Goal: Task Accomplishment & Management: Use online tool/utility

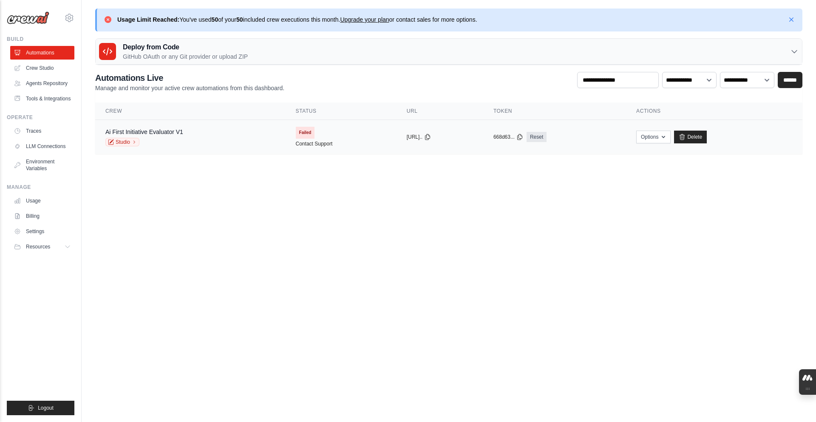
click at [407, 137] on div "copied" at bounding box center [416, 133] width 18 height 10
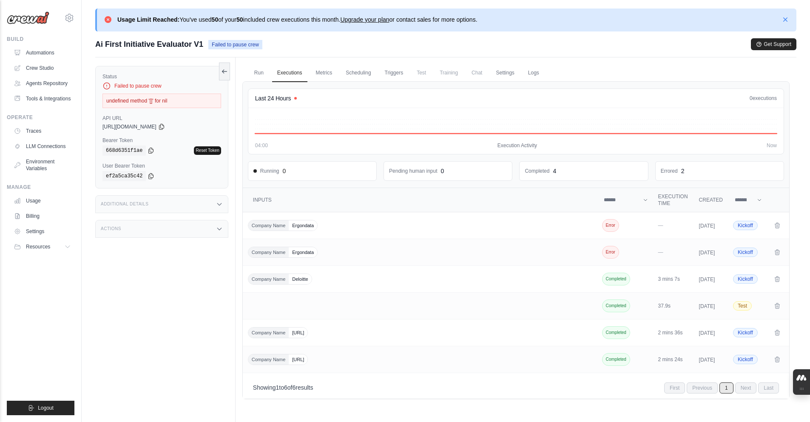
click at [209, 147] on link "Reset Token" at bounding box center [207, 150] width 27 height 9
click at [335, 75] on link "Metrics" at bounding box center [324, 73] width 27 height 18
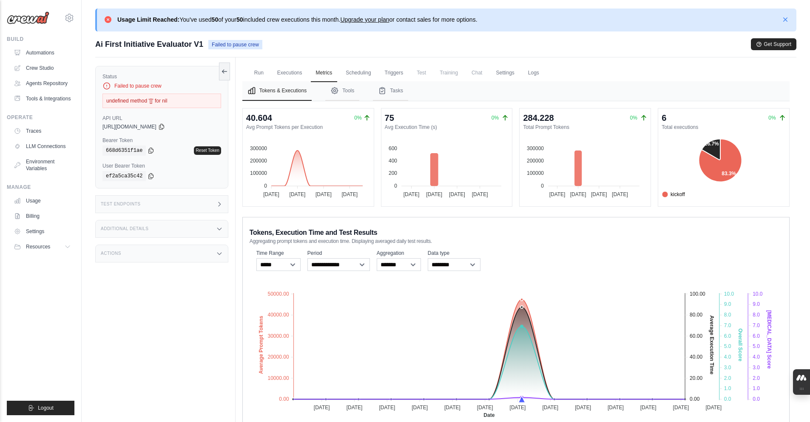
click at [457, 46] on div "Ai First Initiative Evaluator V1 Failed to pause crew Get Support" at bounding box center [445, 44] width 701 height 12
click at [495, 49] on div "Ai First Initiative Evaluator V1 Failed to pause crew Get Support" at bounding box center [445, 44] width 701 height 12
click at [499, 49] on div "Ai First Initiative Evaluator V1 Failed to pause crew Get Support" at bounding box center [445, 44] width 701 height 12
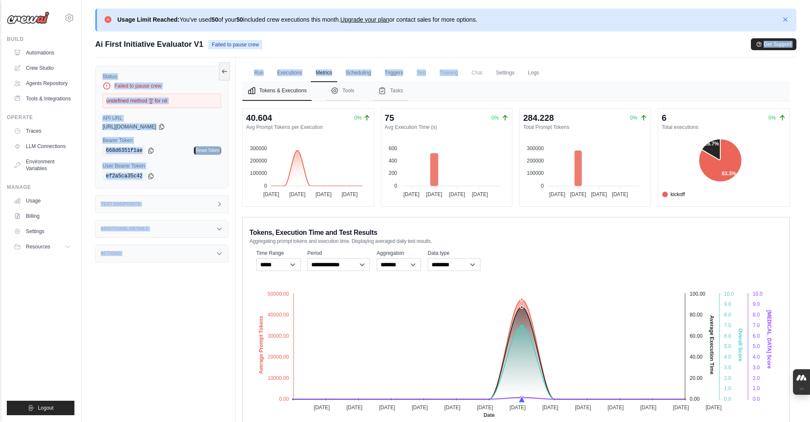
drag, startPoint x: 499, startPoint y: 49, endPoint x: 496, endPoint y: 60, distance: 11.4
click at [497, 59] on div "Submit a support request Describe your issue or question * Please be specific a…" at bounding box center [445, 258] width 701 height 441
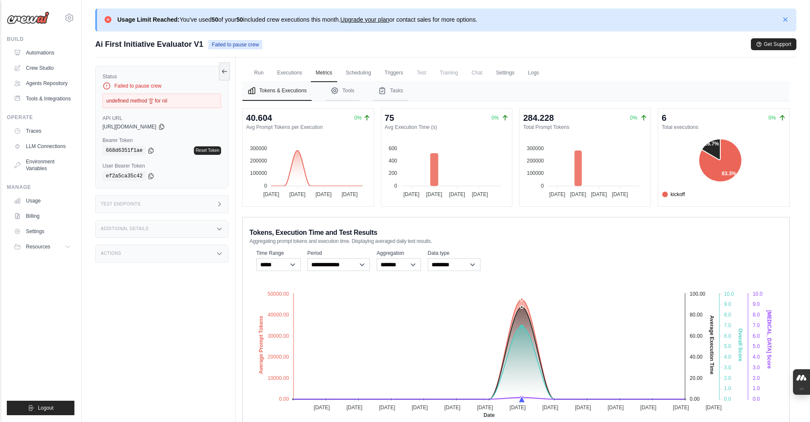
click at [496, 60] on div "Run Executions Metrics Scheduling Triggers Test Training Chat Settings Logs Las…" at bounding box center [516, 268] width 561 height 422
click at [257, 46] on span "Failed to pause crew" at bounding box center [235, 44] width 54 height 9
click at [202, 99] on div "undefined method '[]' for nil" at bounding box center [161, 101] width 119 height 14
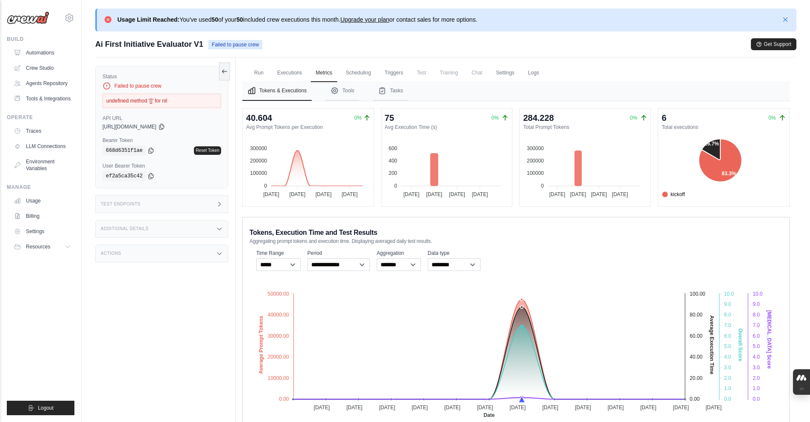
click at [202, 99] on div "undefined method '[]' for nil" at bounding box center [161, 101] width 119 height 14
drag, startPoint x: 211, startPoint y: 111, endPoint x: 216, endPoint y: 112, distance: 5.4
click at [216, 112] on div "Status Failed to pause crew undefined method '[]' for nil API URL copied https:…" at bounding box center [161, 127] width 133 height 122
drag, startPoint x: 245, startPoint y: 113, endPoint x: 276, endPoint y: 153, distance: 51.2
click at [276, 151] on div "Status Failed to pause crew undefined method '[]' for nil API URL copied https:…" at bounding box center [445, 268] width 701 height 422
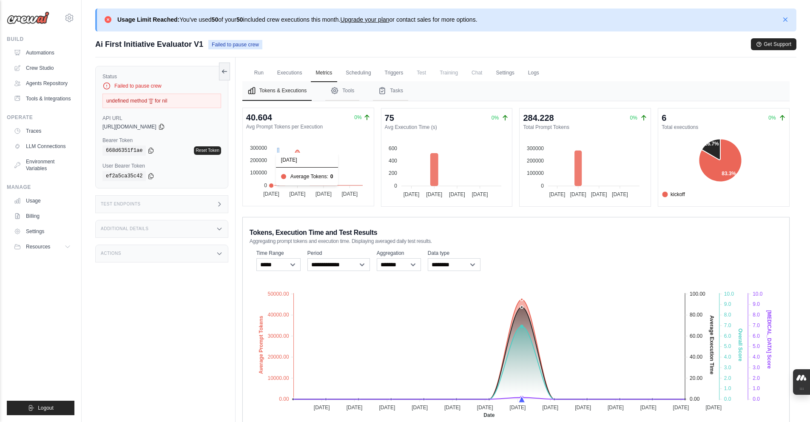
click at [281, 158] on foreignobject at bounding box center [305, 167] width 124 height 64
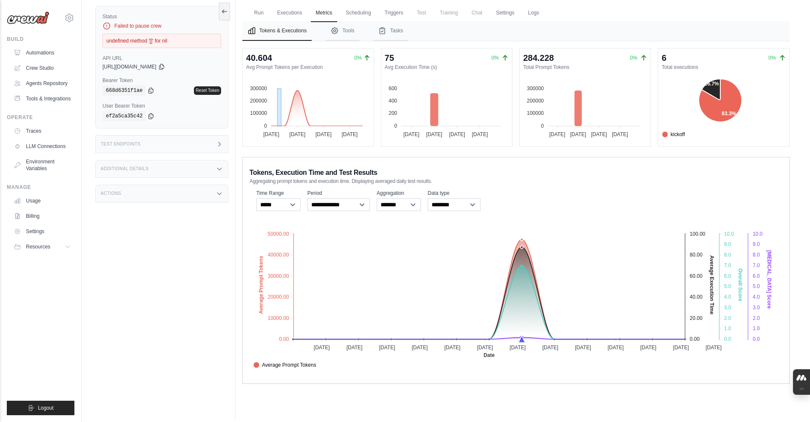
scroll to position [65, 0]
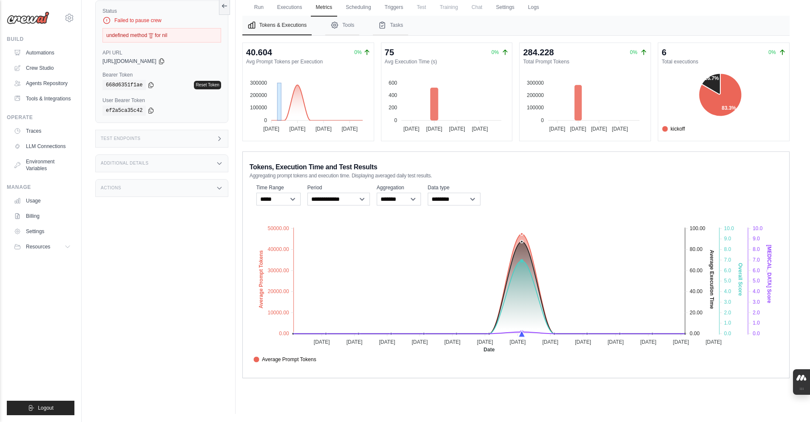
click at [524, 217] on foreignobject "Average Prompt Tokens Average Execution Time Score Hallucination Score Crew Ver…" at bounding box center [516, 290] width 533 height 149
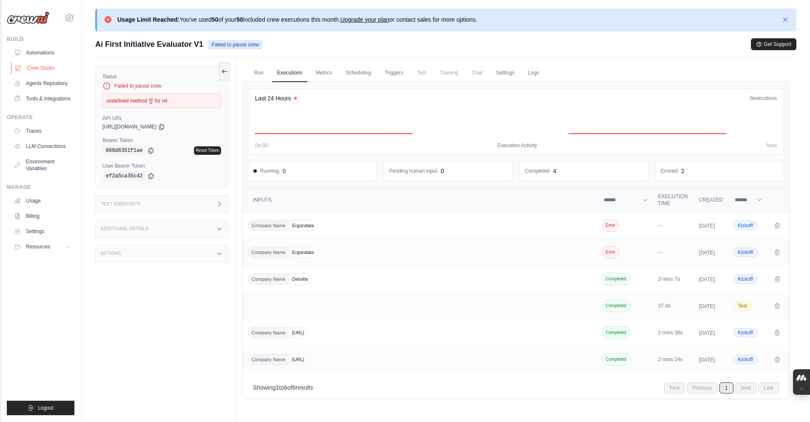
drag, startPoint x: 82, startPoint y: 64, endPoint x: 72, endPoint y: 62, distance: 10.3
click at [58, 67] on link "Crew Studio" at bounding box center [43, 68] width 64 height 14
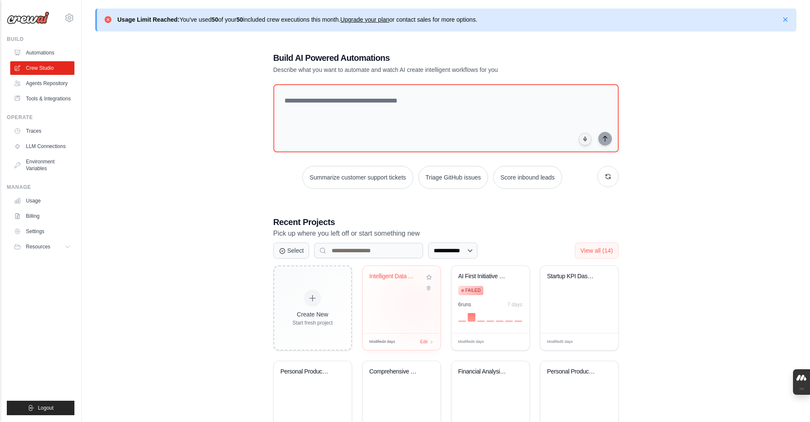
drag, startPoint x: 415, startPoint y: 333, endPoint x: 416, endPoint y: 304, distance: 29.4
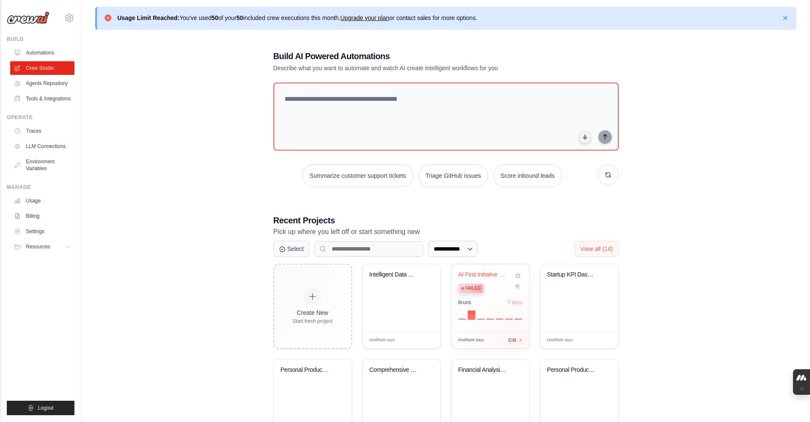
click at [512, 339] on span "Edit" at bounding box center [512, 339] width 8 height 7
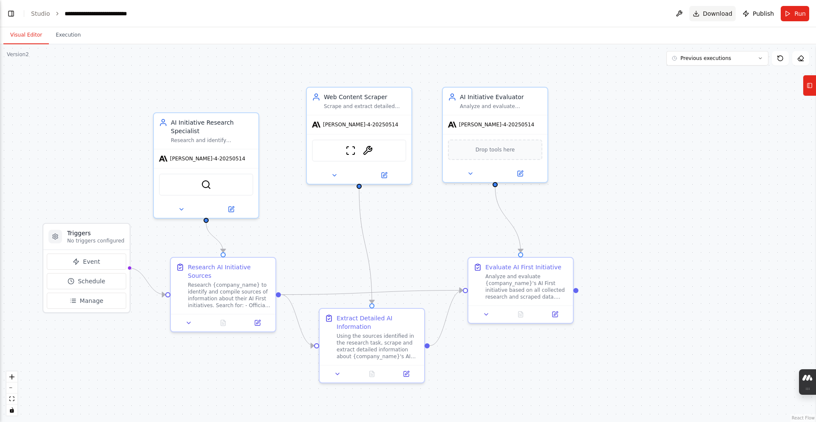
click at [699, 17] on button "Download" at bounding box center [713, 13] width 47 height 15
click at [699, 17] on header "**********" at bounding box center [408, 13] width 816 height 27
click at [547, 291] on div ".deletable-edge-delete-btn { width: 20px; height: 20px; border: 0px solid #ffff…" at bounding box center [408, 233] width 816 height 378
